Goal: Information Seeking & Learning: Learn about a topic

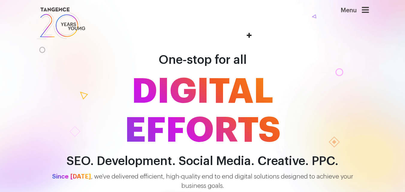
click at [368, 10] on icon at bounding box center [365, 10] width 7 height 8
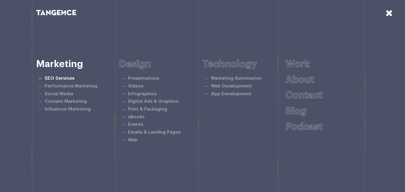
click at [57, 79] on link "SEO Services" at bounding box center [60, 78] width 30 height 5
click at [62, 85] on link "Performance Marketing" at bounding box center [71, 86] width 53 height 5
click at [60, 95] on link "Social Media" at bounding box center [59, 94] width 29 height 5
click at [60, 100] on link "Content Marketing" at bounding box center [66, 101] width 42 height 5
click at [62, 108] on link "Influencer Marketing" at bounding box center [68, 109] width 46 height 5
